Goal: Information Seeking & Learning: Learn about a topic

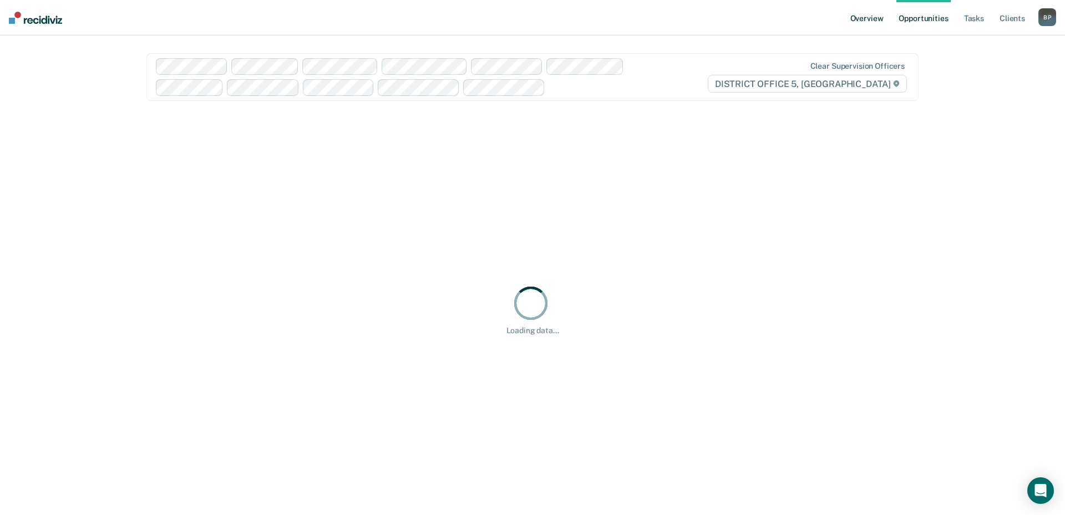
click at [872, 23] on link "Overview" at bounding box center [867, 17] width 38 height 35
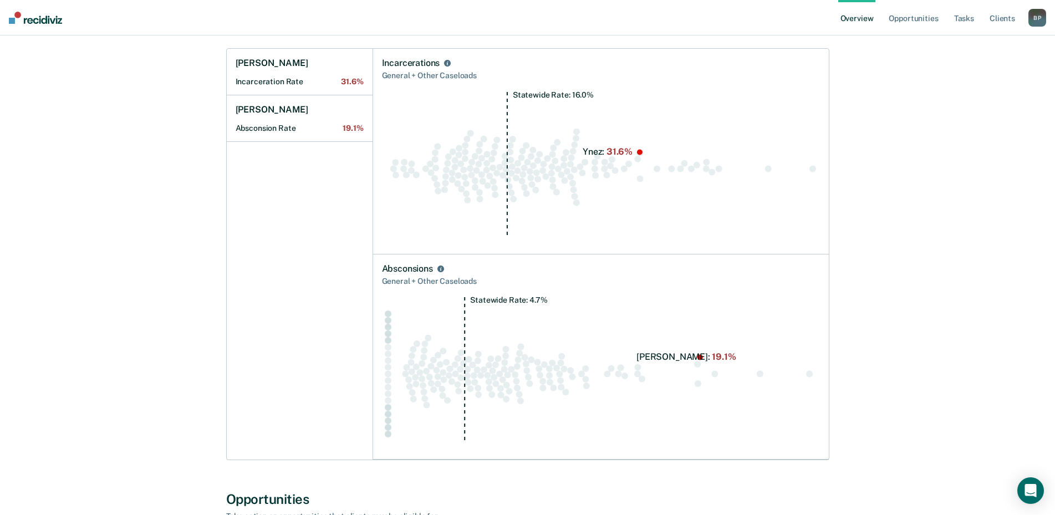
scroll to position [444, 0]
drag, startPoint x: 470, startPoint y: 299, endPoint x: 551, endPoint y: 302, distance: 81.5
click at [551, 302] on icon "Statewide Rate: 4.7%" at bounding box center [601, 374] width 438 height 154
click at [944, 321] on div "[PERSON_NAME] Overview District : 5 Team : 10 Officers Login Activity View the …" at bounding box center [527, 456] width 1029 height 1703
drag, startPoint x: 584, startPoint y: 153, endPoint x: 643, endPoint y: 151, distance: 58.3
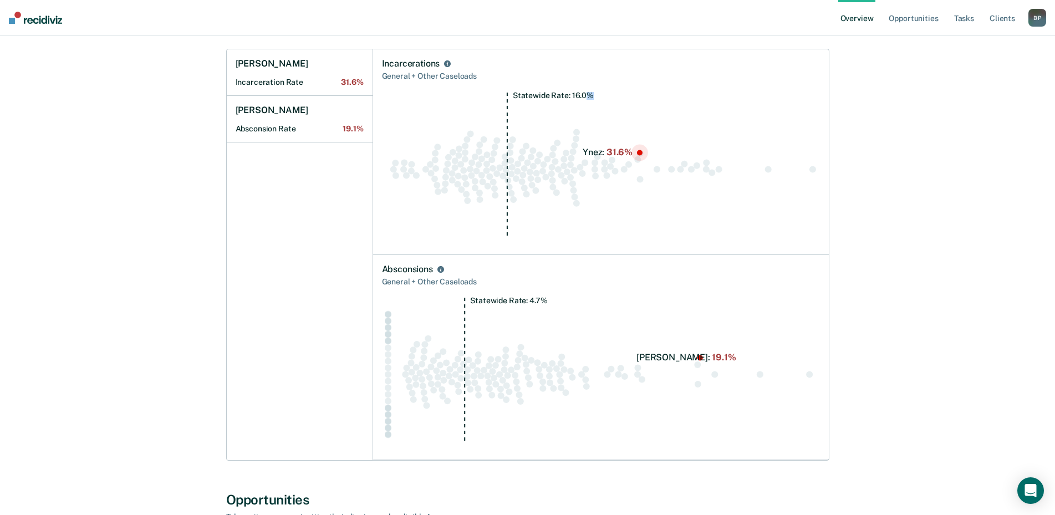
click at [643, 151] on icon "Statewide Rate: 16.0%" at bounding box center [601, 169] width 438 height 154
click at [912, 162] on div "[PERSON_NAME] Overview District : 5 Team : 10 Officers Login Activity View the …" at bounding box center [527, 456] width 1029 height 1703
drag, startPoint x: 583, startPoint y: 153, endPoint x: 625, endPoint y: 152, distance: 42.1
click at [625, 152] on icon "Statewide Rate: 16.0%" at bounding box center [601, 169] width 438 height 154
click at [910, 171] on div "[PERSON_NAME] Overview District : 5 Team : 10 Officers Login Activity View the …" at bounding box center [527, 456] width 1029 height 1703
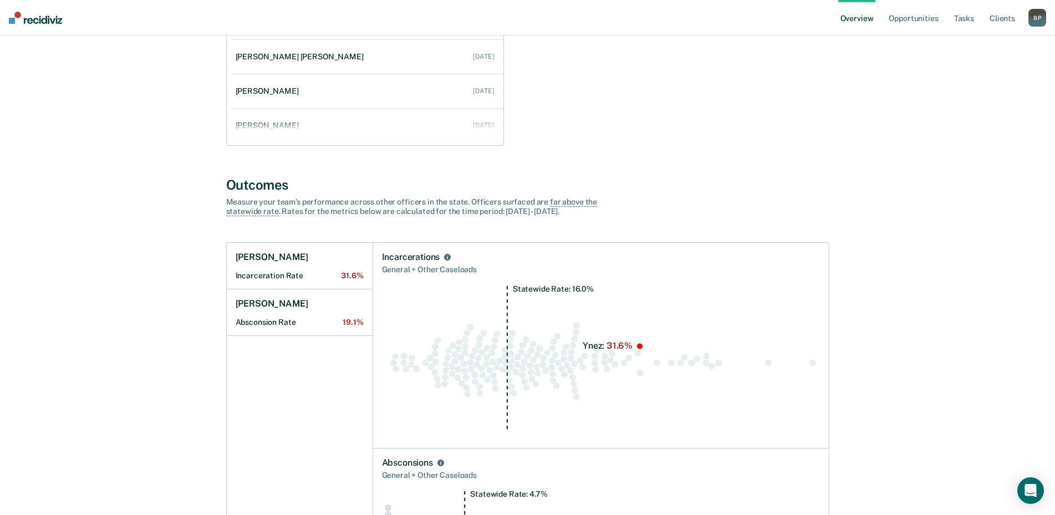
scroll to position [0, 0]
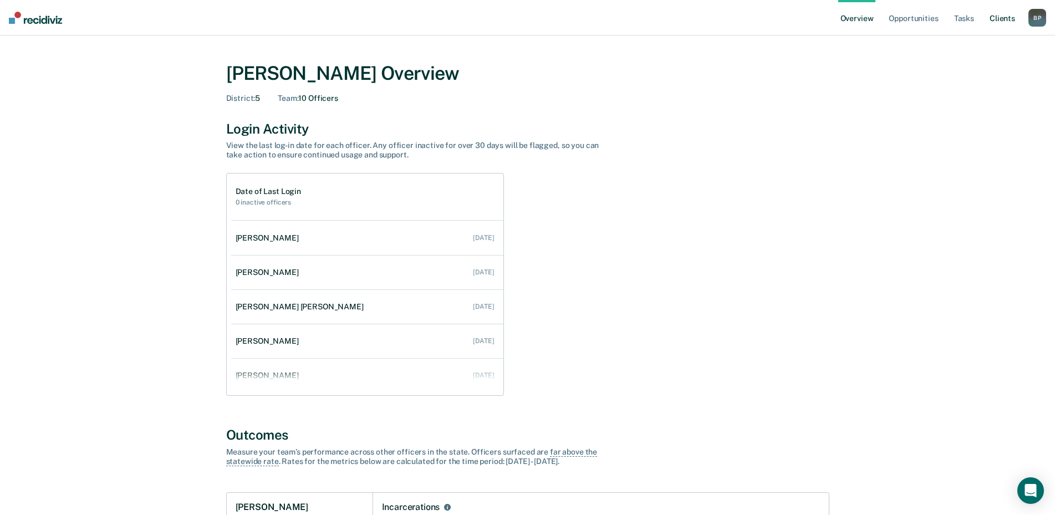
click at [1010, 19] on link "Client s" at bounding box center [1003, 17] width 30 height 35
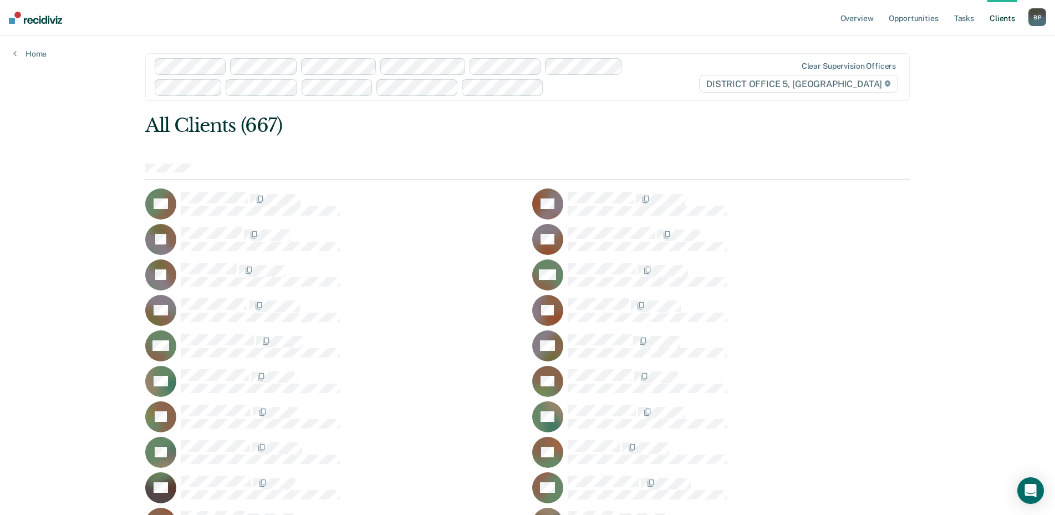
click at [1035, 18] on div "B P" at bounding box center [1038, 17] width 18 height 18
click at [988, 73] on link "Go to Operations" at bounding box center [992, 72] width 89 height 9
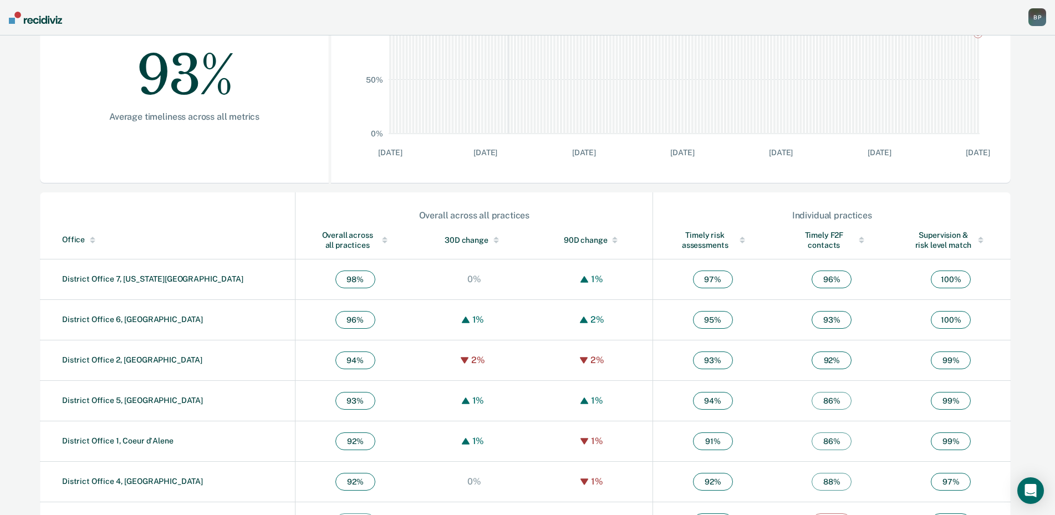
scroll to position [258, 0]
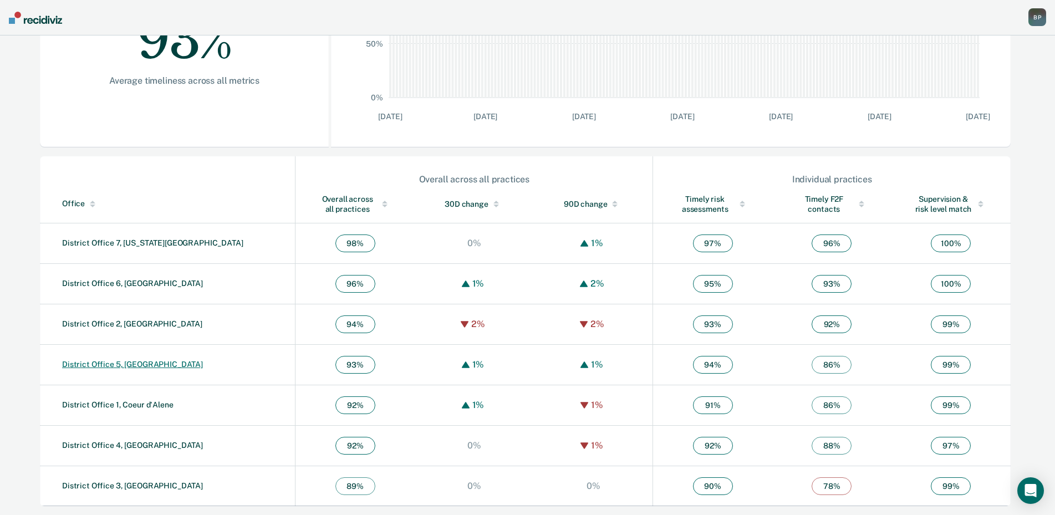
click at [140, 364] on link "District Office 5, [GEOGRAPHIC_DATA]" at bounding box center [132, 364] width 141 height 9
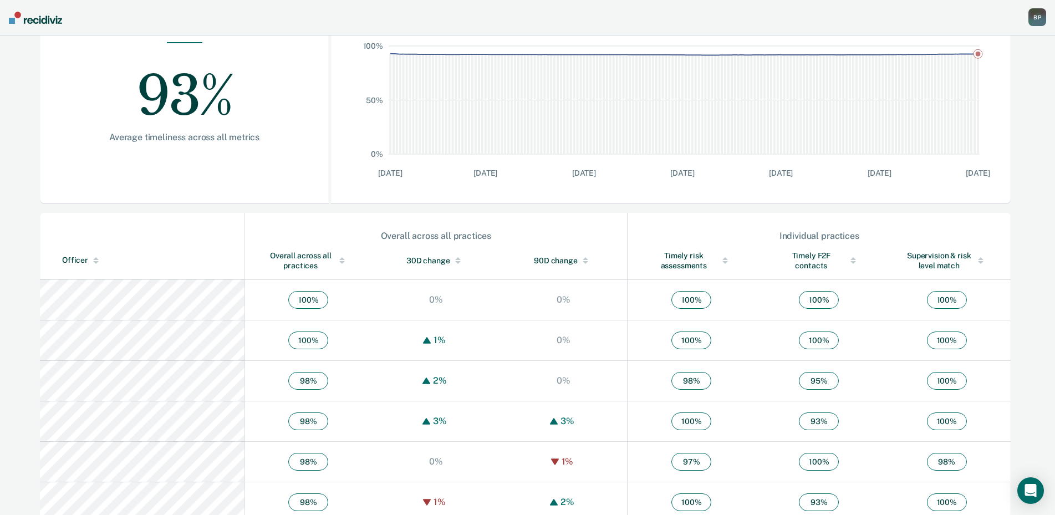
scroll to position [222, 0]
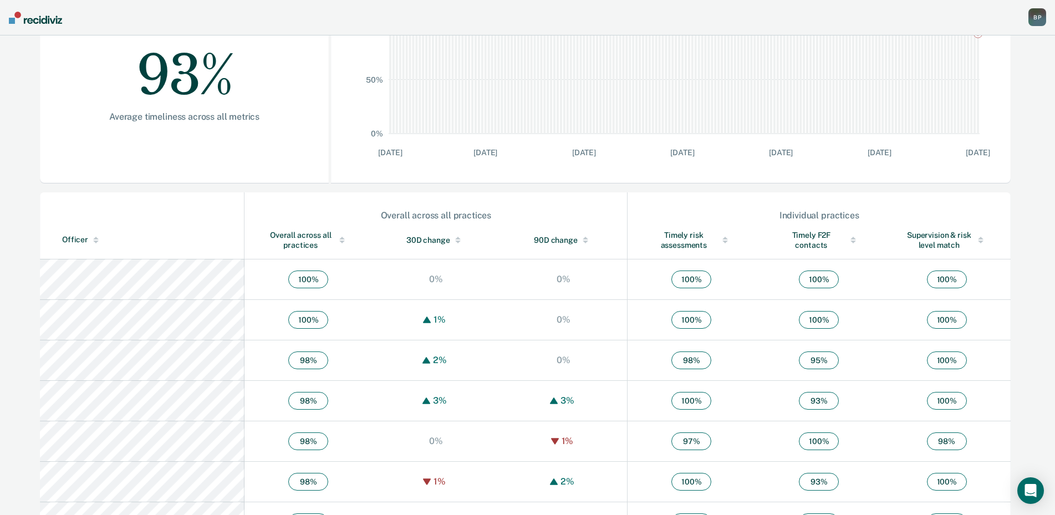
click at [334, 236] on div at bounding box center [342, 240] width 16 height 8
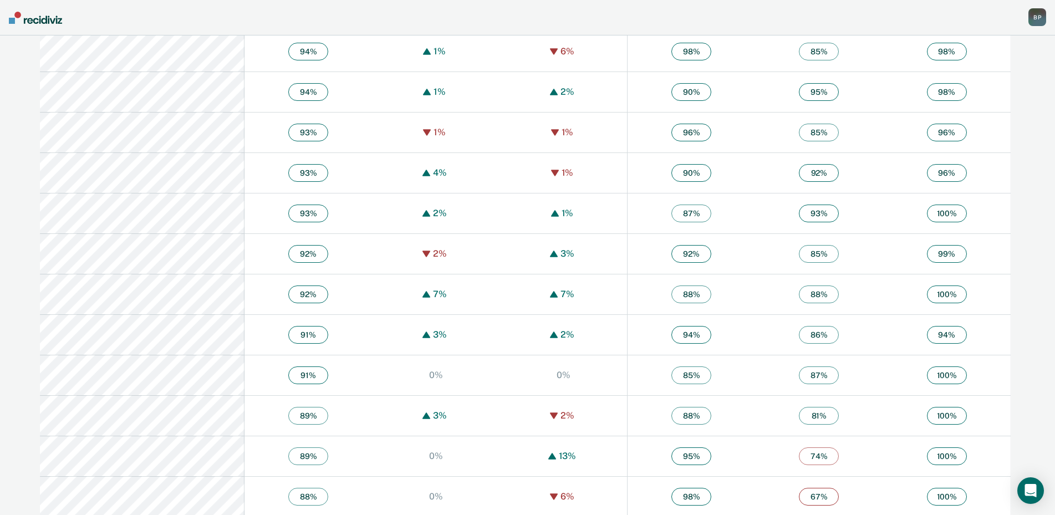
scroll to position [1037, 0]
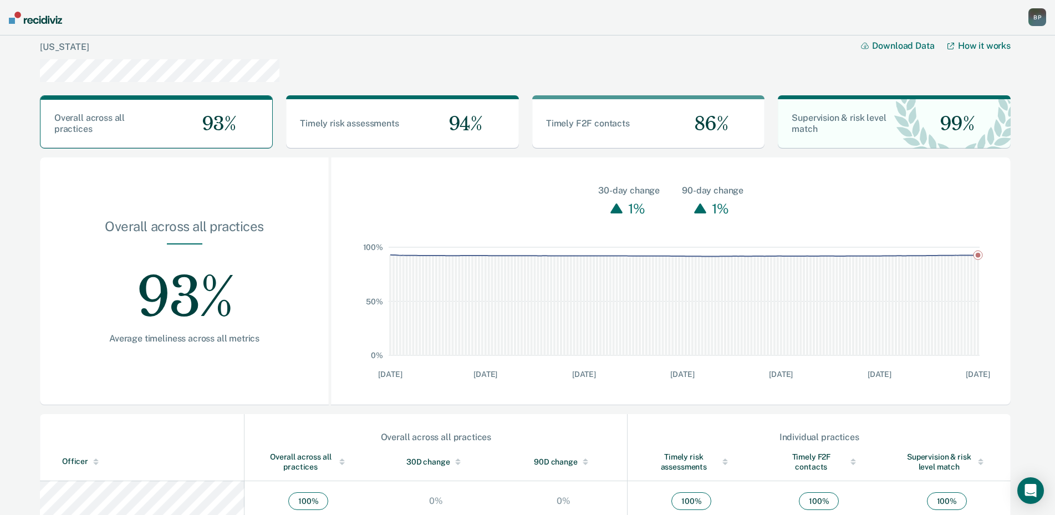
click at [1037, 19] on div "B P" at bounding box center [1038, 17] width 18 height 18
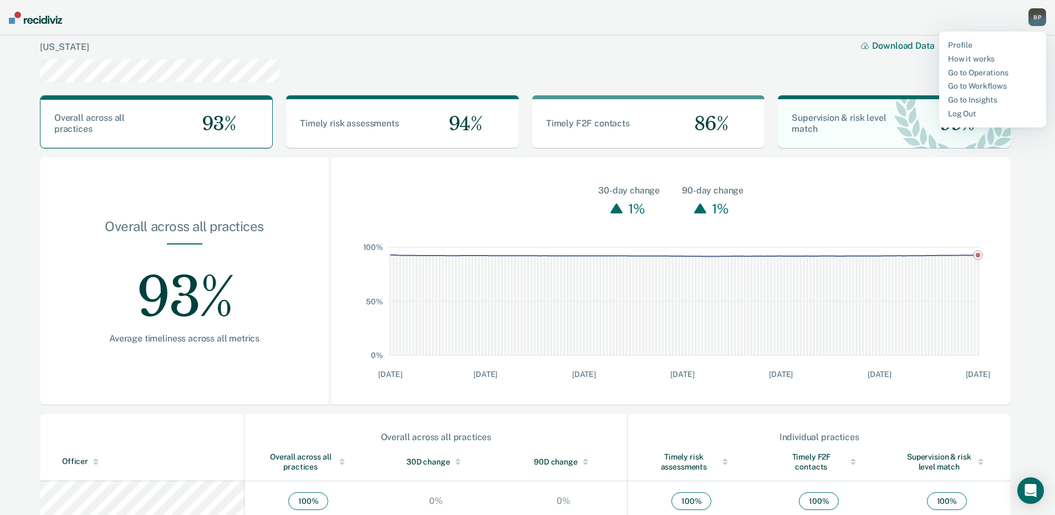
click at [840, 73] on div "[US_STATE] Download Data How it works" at bounding box center [525, 60] width 971 height 51
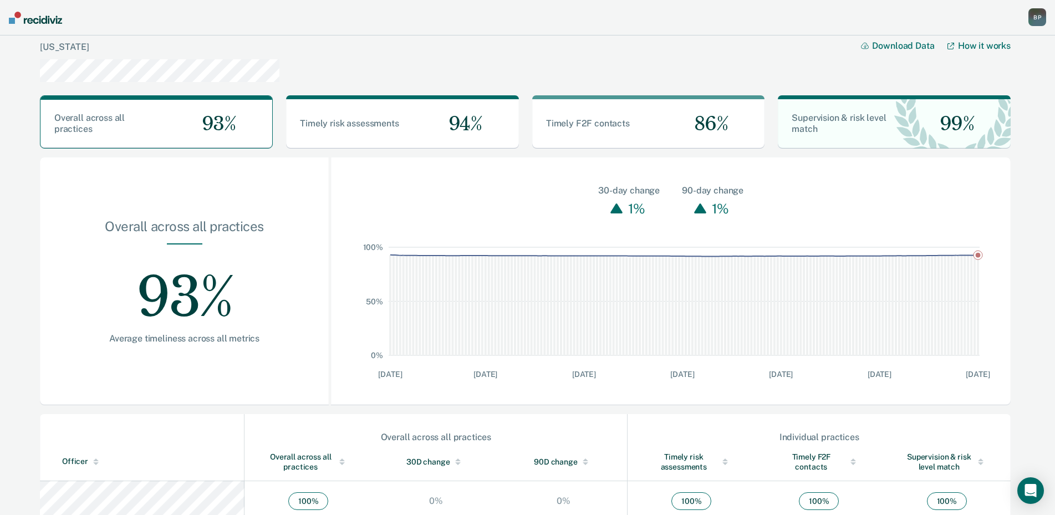
click at [24, 19] on img at bounding box center [35, 18] width 53 height 12
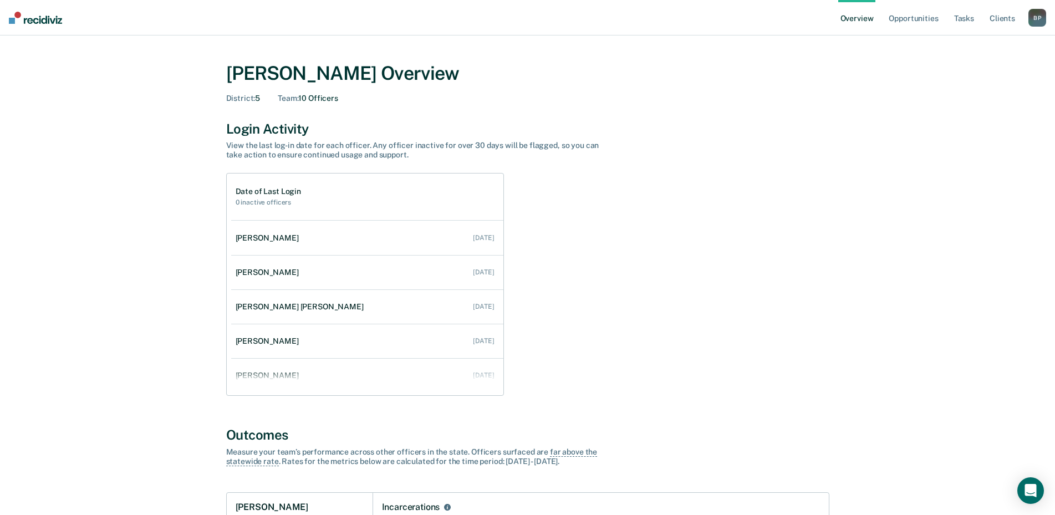
click at [866, 20] on link "Overview" at bounding box center [857, 17] width 38 height 35
